Goal: Task Accomplishment & Management: Manage account settings

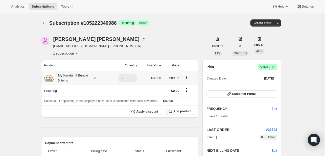
click at [94, 78] on icon at bounding box center [94, 78] width 5 height 5
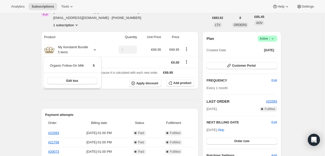
scroll to position [34, 0]
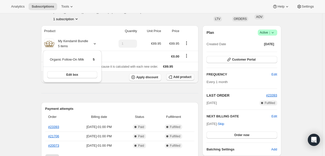
click at [183, 75] on span "Add product" at bounding box center [182, 77] width 18 height 4
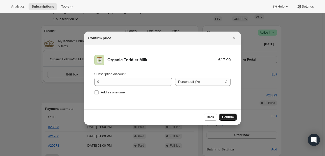
click at [231, 118] on span "Confirm" at bounding box center [228, 117] width 12 height 4
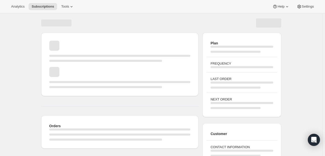
scroll to position [34, 0]
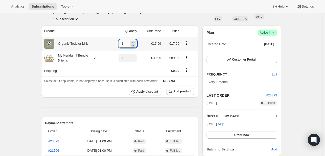
click at [127, 43] on input "1" at bounding box center [123, 44] width 11 height 8
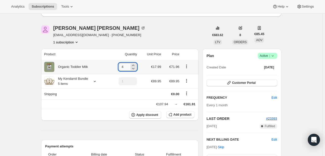
type input "1"
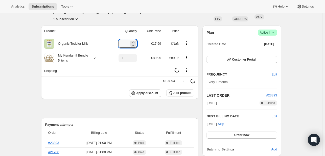
scroll to position [81, 0]
type input "1"
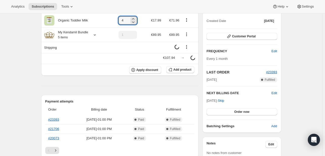
type input "1"
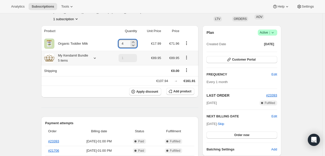
type input "4"
click at [96, 59] on icon at bounding box center [94, 58] width 5 height 5
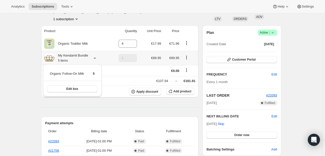
click at [96, 59] on icon at bounding box center [94, 58] width 5 height 5
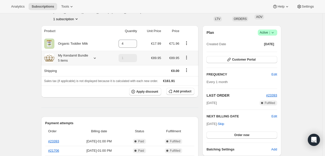
click at [187, 58] on icon "Product actions" at bounding box center [186, 57] width 5 height 5
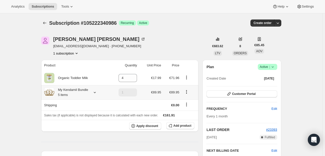
click at [186, 94] on icon "Product actions" at bounding box center [186, 91] width 5 height 5
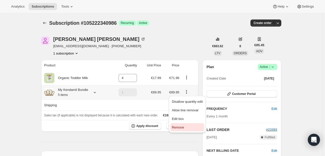
click at [183, 129] on span "Remove" at bounding box center [187, 127] width 31 height 5
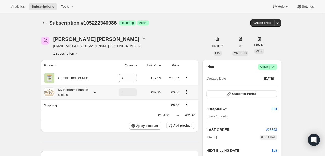
click at [186, 93] on icon "Product actions" at bounding box center [186, 91] width 5 height 5
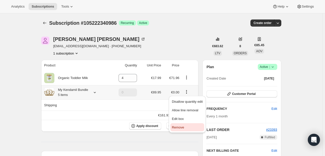
click at [180, 128] on span "Remove" at bounding box center [178, 128] width 12 height 4
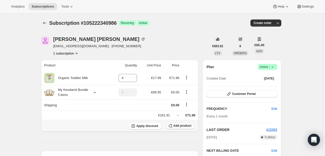
click at [181, 126] on span "Add product" at bounding box center [182, 126] width 18 height 4
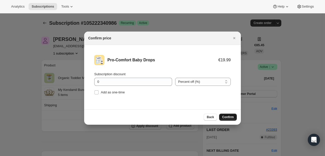
click at [223, 115] on span "Confirm" at bounding box center [228, 117] width 12 height 4
type input "1"
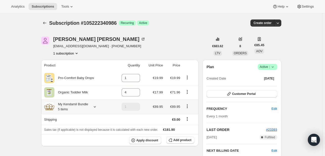
click at [189, 106] on icon "Product actions" at bounding box center [187, 106] width 5 height 5
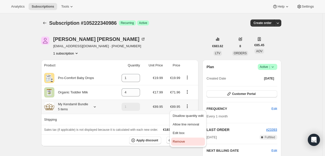
click at [178, 142] on span "Remove" at bounding box center [178, 142] width 12 height 4
type input "0"
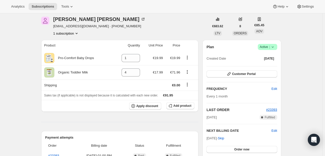
scroll to position [20, 0]
